Goal: Transaction & Acquisition: Purchase product/service

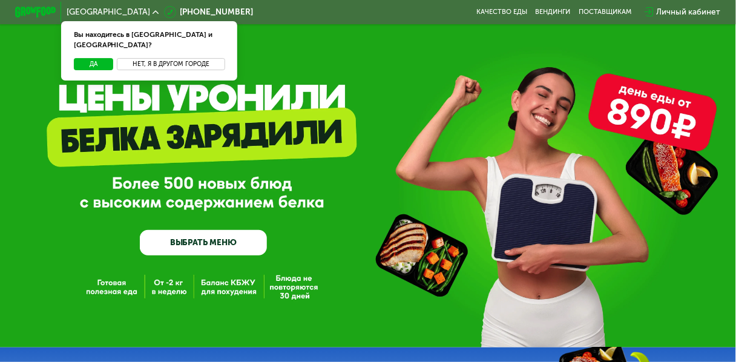
click at [165, 58] on button "Нет, я в другом городе" at bounding box center [171, 64] width 108 height 13
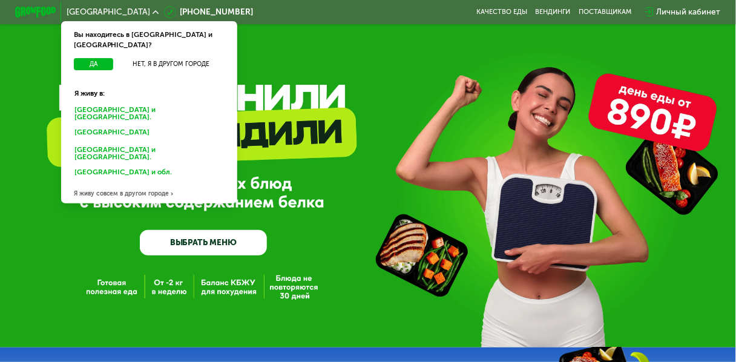
click at [138, 125] on div "Санкт-Петербурге и обл." at bounding box center [146, 133] width 159 height 16
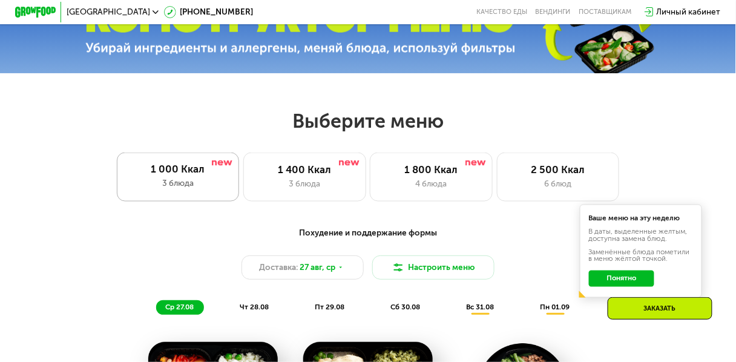
scroll to position [387, 0]
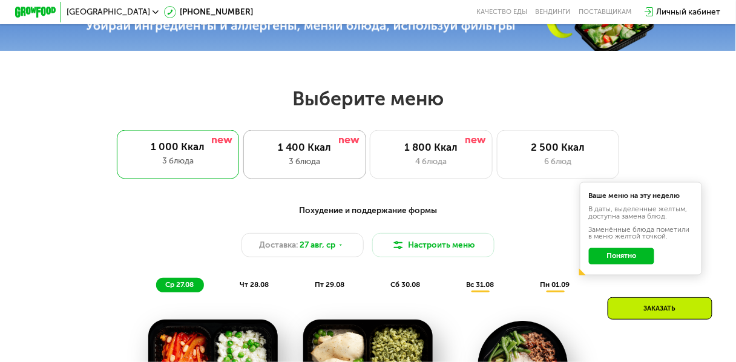
click at [311, 153] on div "1 400 Ккал" at bounding box center [304, 147] width 101 height 12
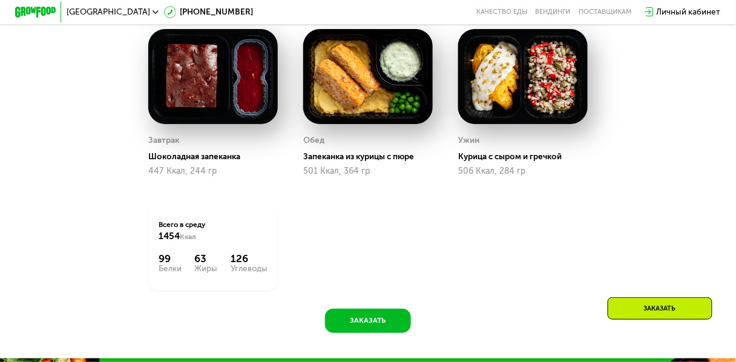
scroll to position [581, 0]
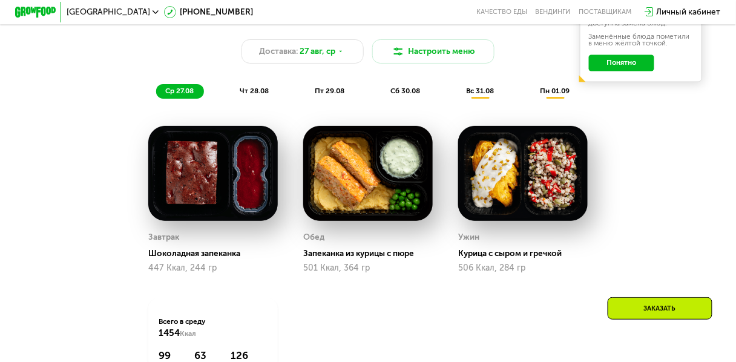
click at [262, 95] on span "чт 28.08" at bounding box center [254, 91] width 29 height 8
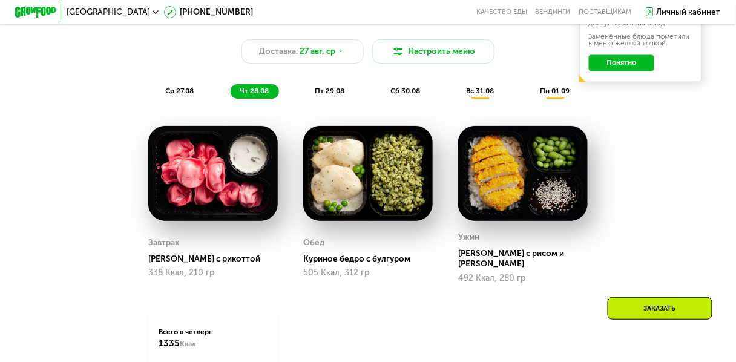
click at [481, 95] on span "вс 31.08" at bounding box center [480, 91] width 28 height 8
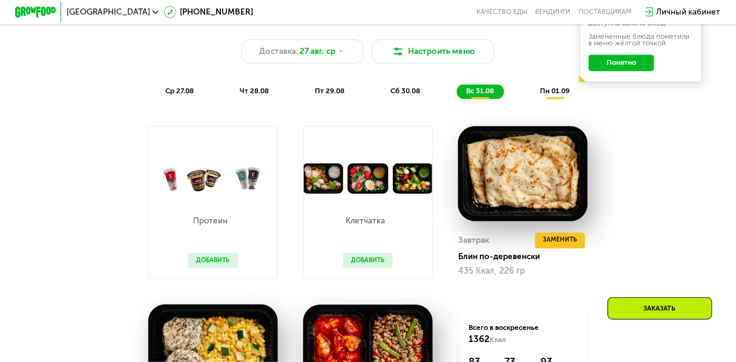
click at [260, 95] on span "чт 28.08" at bounding box center [254, 91] width 29 height 8
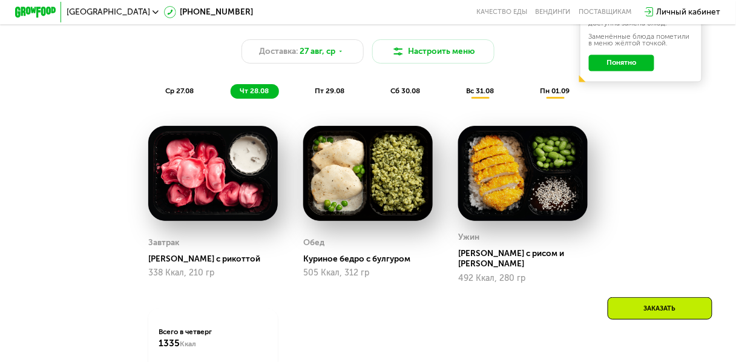
click at [477, 95] on span "вс 31.08" at bounding box center [480, 91] width 28 height 8
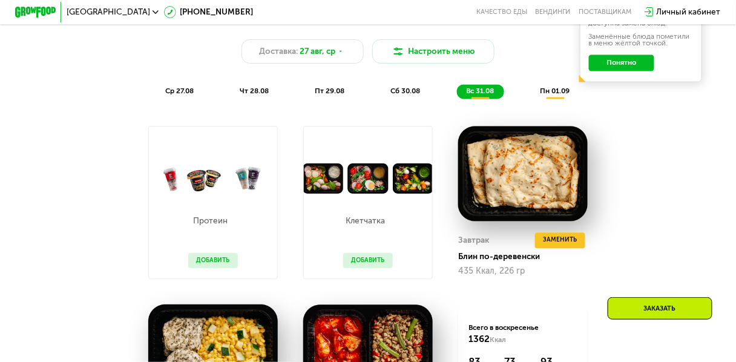
click at [557, 99] on div "пн 01.09" at bounding box center [555, 91] width 49 height 15
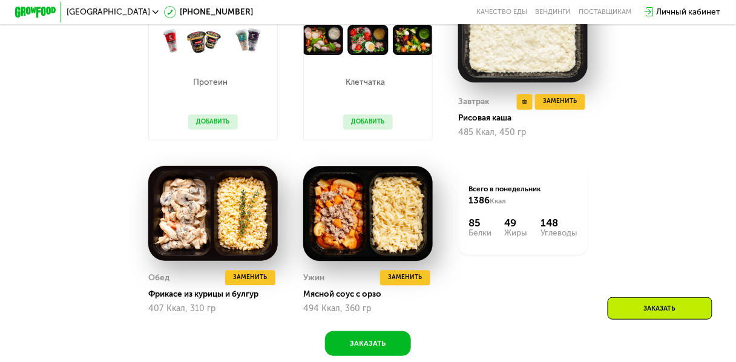
scroll to position [727, 0]
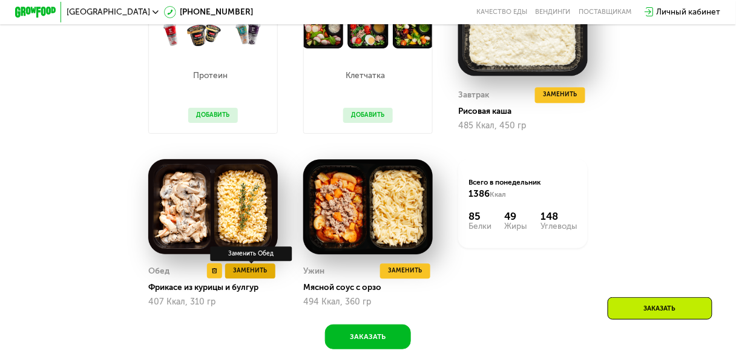
click at [249, 276] on span "Заменить" at bounding box center [250, 271] width 34 height 10
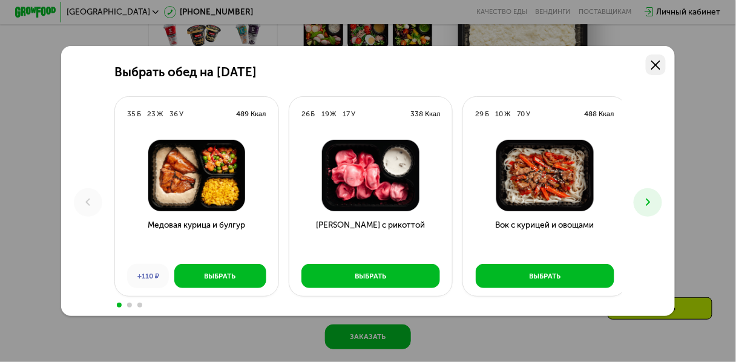
click at [656, 64] on icon at bounding box center [655, 65] width 9 height 9
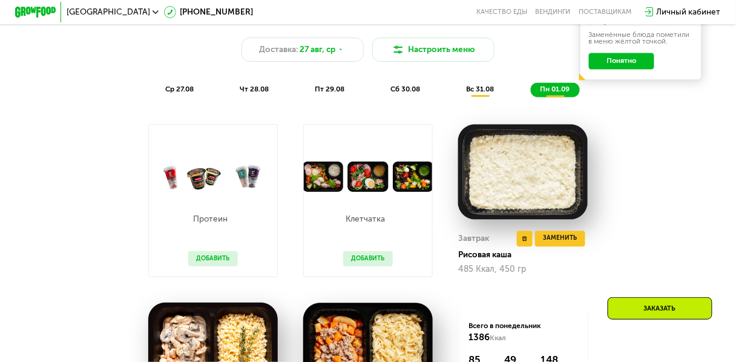
scroll to position [581, 0]
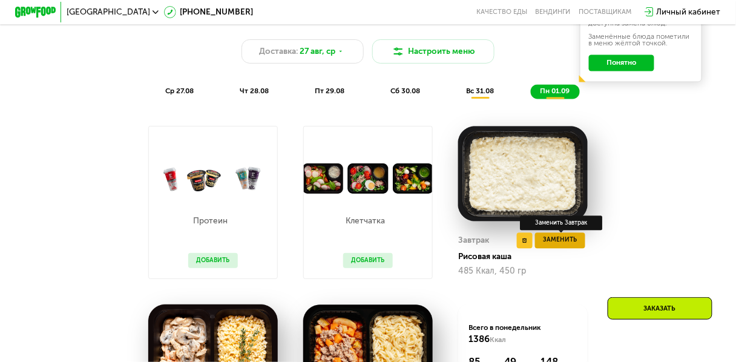
click at [556, 245] on span "Заменить" at bounding box center [560, 240] width 34 height 10
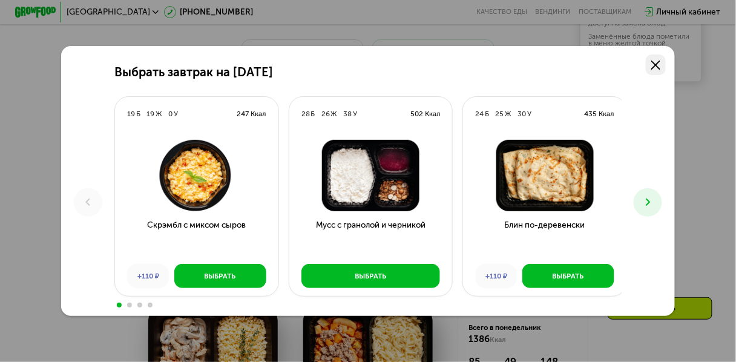
click at [658, 61] on icon at bounding box center [655, 65] width 9 height 9
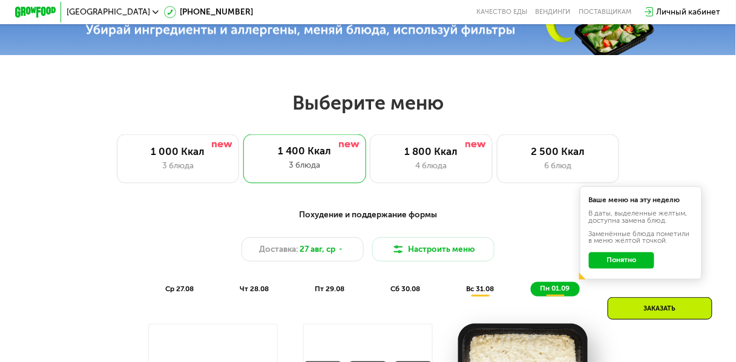
scroll to position [339, 0]
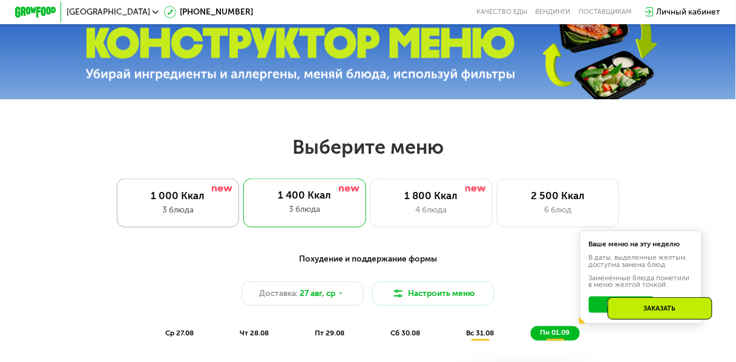
click at [188, 199] on div "1 000 Ккал" at bounding box center [177, 196] width 101 height 12
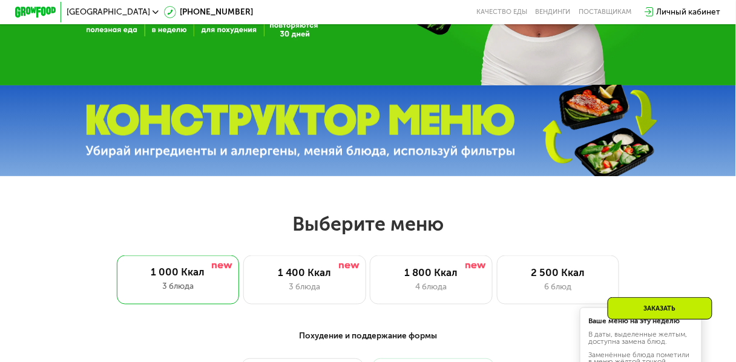
scroll to position [194, 0]
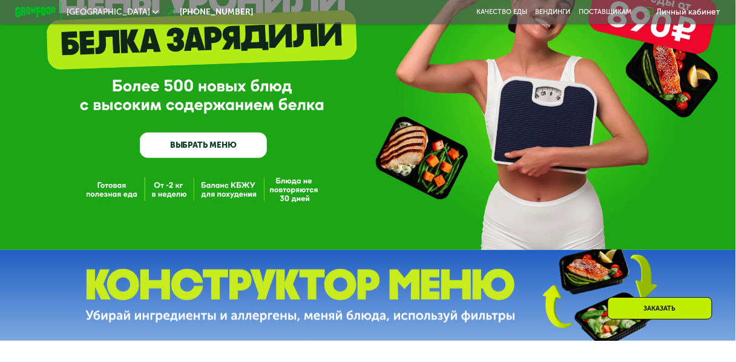
scroll to position [97, 0]
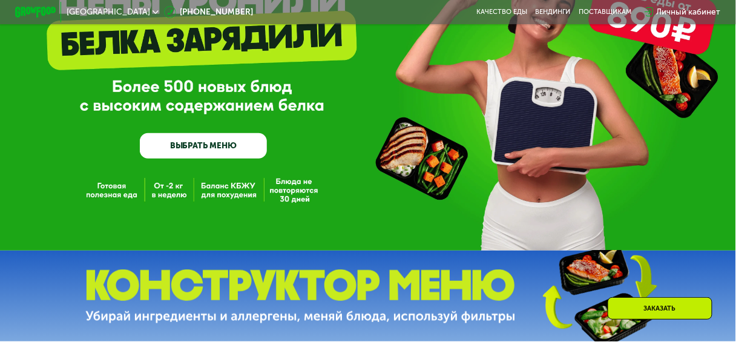
click at [208, 146] on link "ВЫБРАТЬ МЕНЮ" at bounding box center [203, 145] width 127 height 25
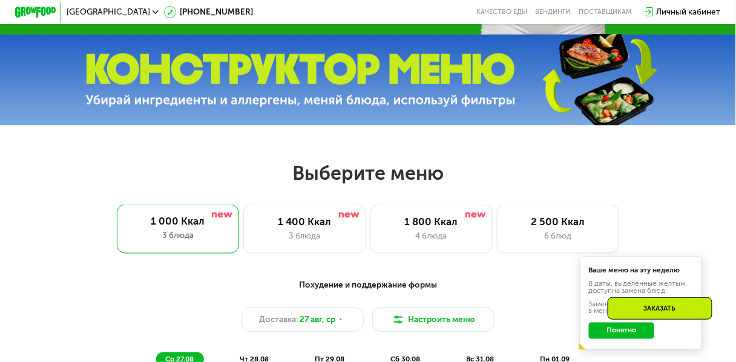
scroll to position [309, 0]
